Goal: Task Accomplishment & Management: Manage account settings

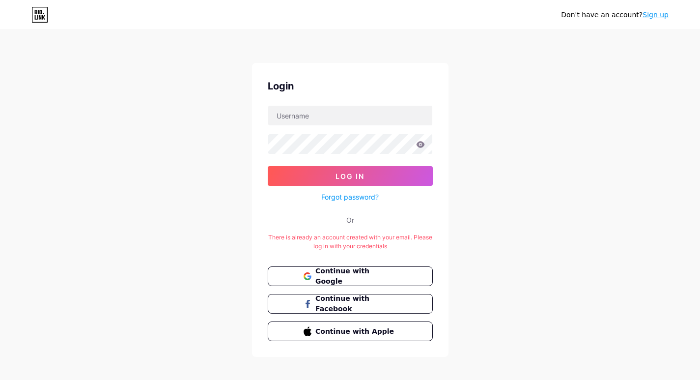
click at [322, 126] on form "Log In Forgot password?" at bounding box center [350, 154] width 165 height 98
click at [321, 117] on input "text" at bounding box center [350, 116] width 164 height 20
type input "[EMAIL_ADDRESS][DOMAIN_NAME]"
click at [268, 166] on button "Log In" at bounding box center [350, 176] width 165 height 20
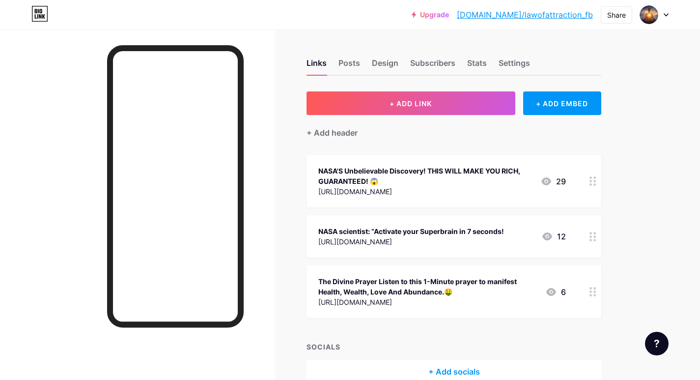
click at [536, 13] on link "[DOMAIN_NAME]/lawofattraction_fb" at bounding box center [525, 15] width 136 height 12
